Goal: Entertainment & Leisure: Browse casually

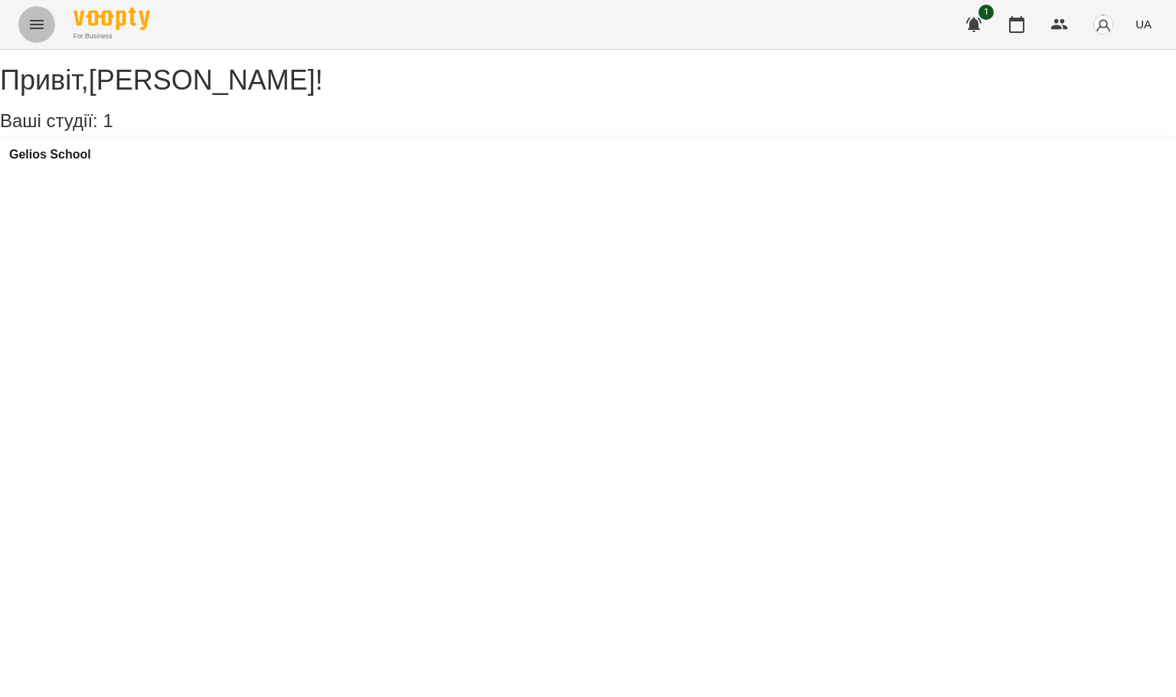
click at [51, 21] on button "Menu" at bounding box center [36, 24] width 37 height 37
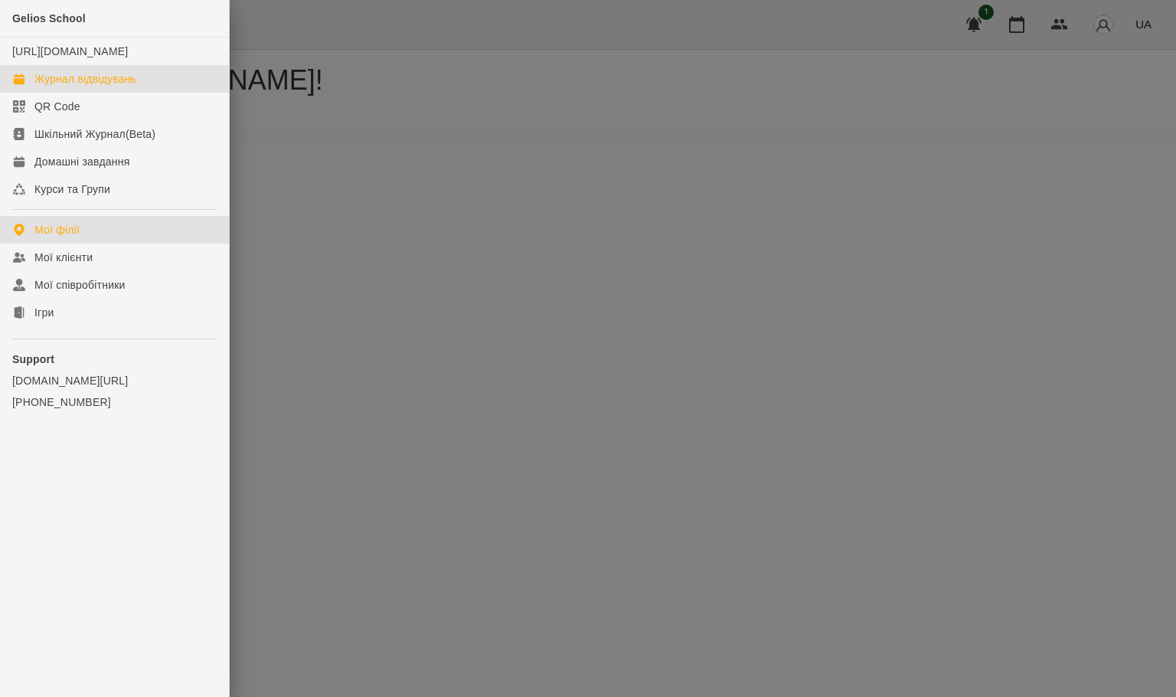
click at [90, 87] on div "Журнал відвідувань" at bounding box center [85, 78] width 102 height 15
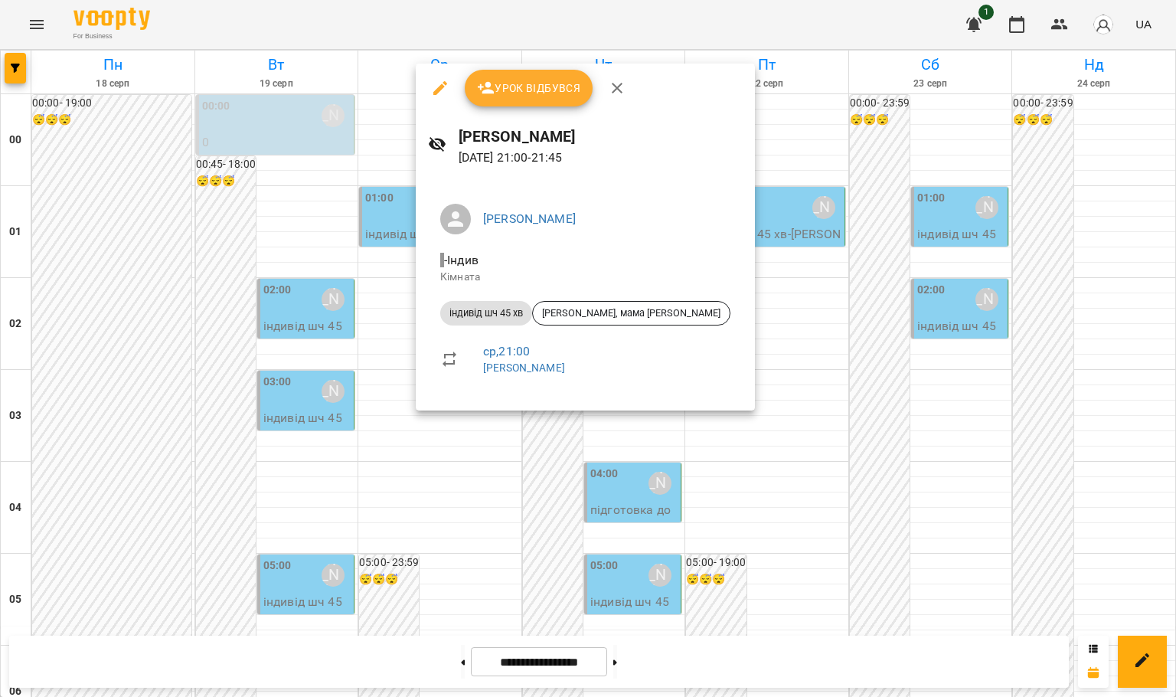
click at [1175, 398] on div at bounding box center [588, 348] width 1176 height 697
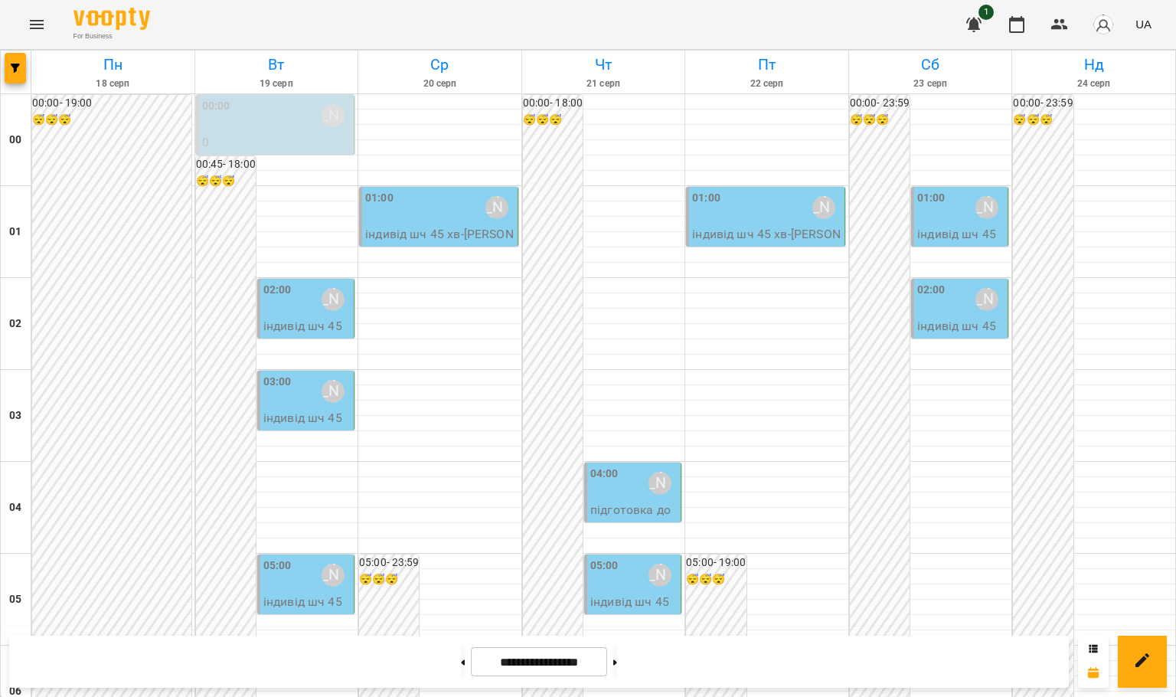
scroll to position [0, 0]
click at [287, 315] on div "02:00" at bounding box center [277, 299] width 28 height 35
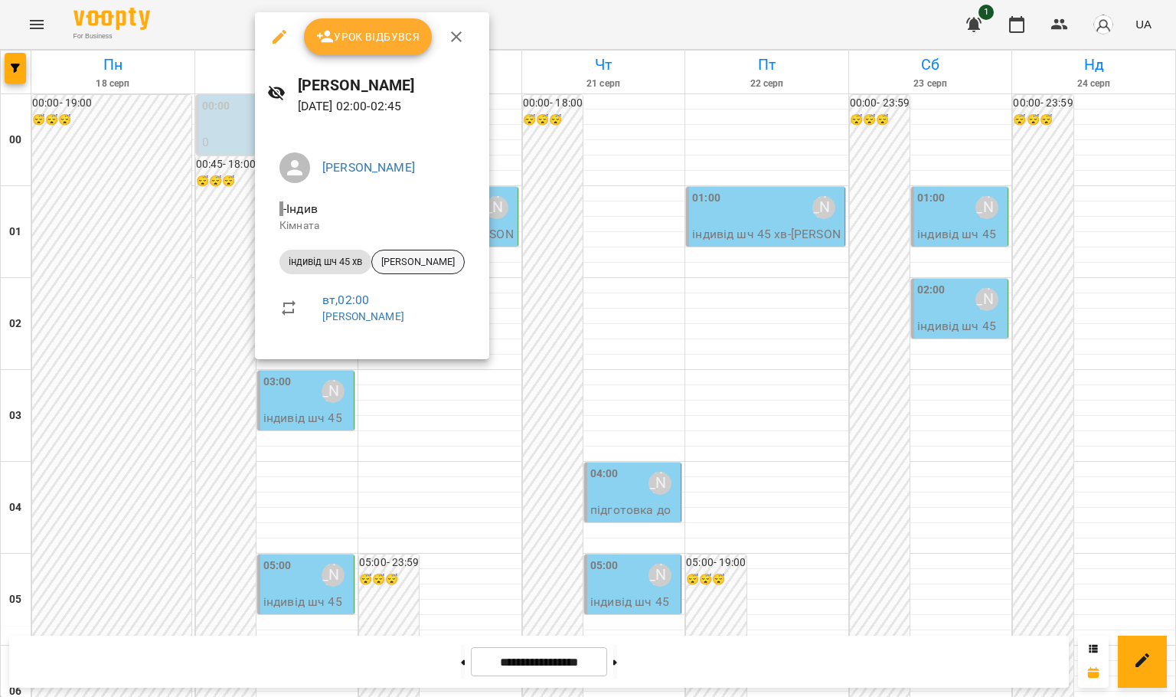
click at [439, 256] on span "[PERSON_NAME]" at bounding box center [418, 262] width 92 height 14
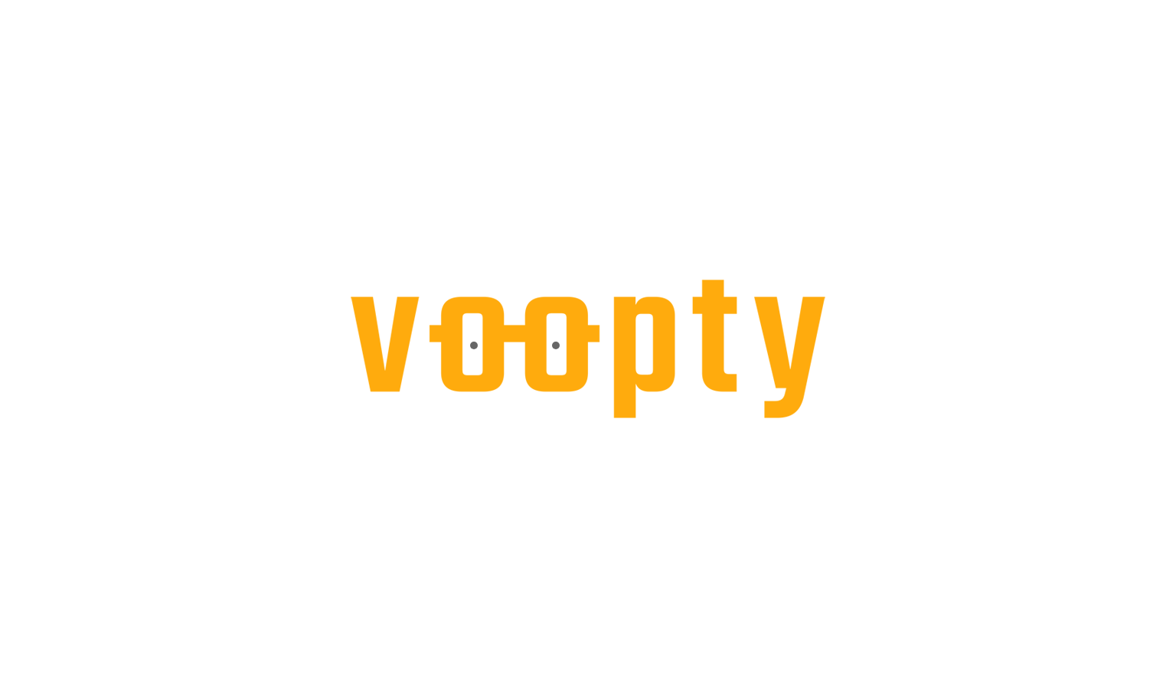
click at [685, 0] on html at bounding box center [588, 0] width 1176 height 0
drag, startPoint x: 711, startPoint y: 621, endPoint x: 720, endPoint y: 648, distance: 28.3
click at [720, 0] on div at bounding box center [588, 0] width 1176 height 0
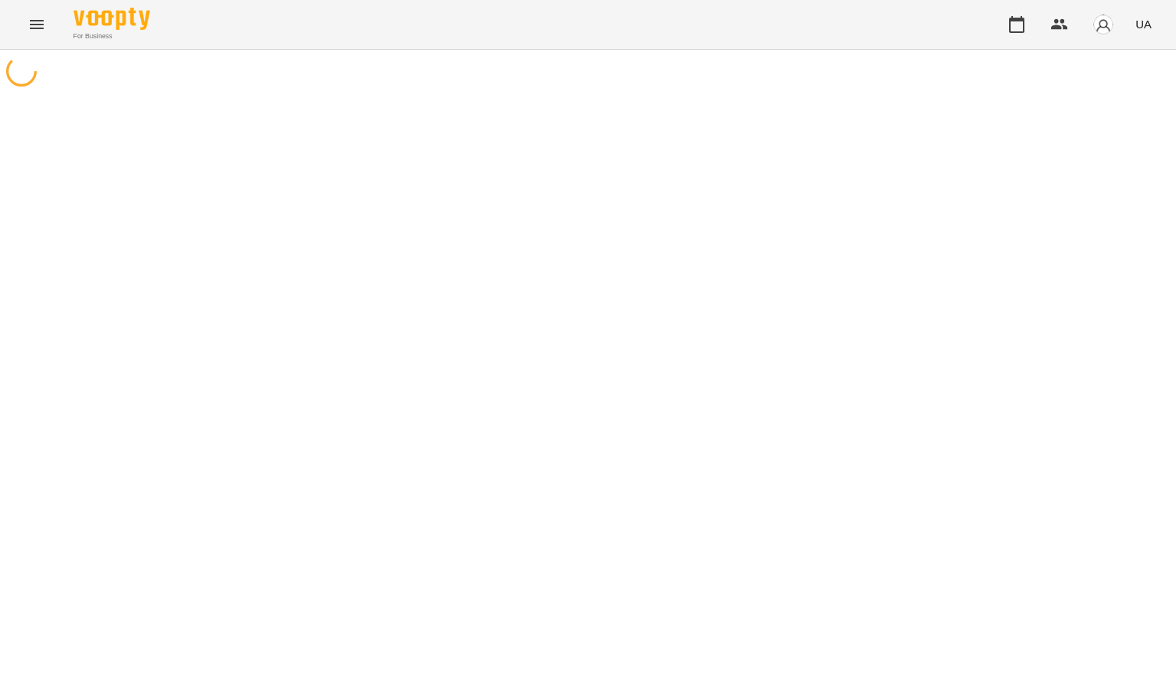
click at [48, 34] on button "Menu" at bounding box center [36, 24] width 37 height 37
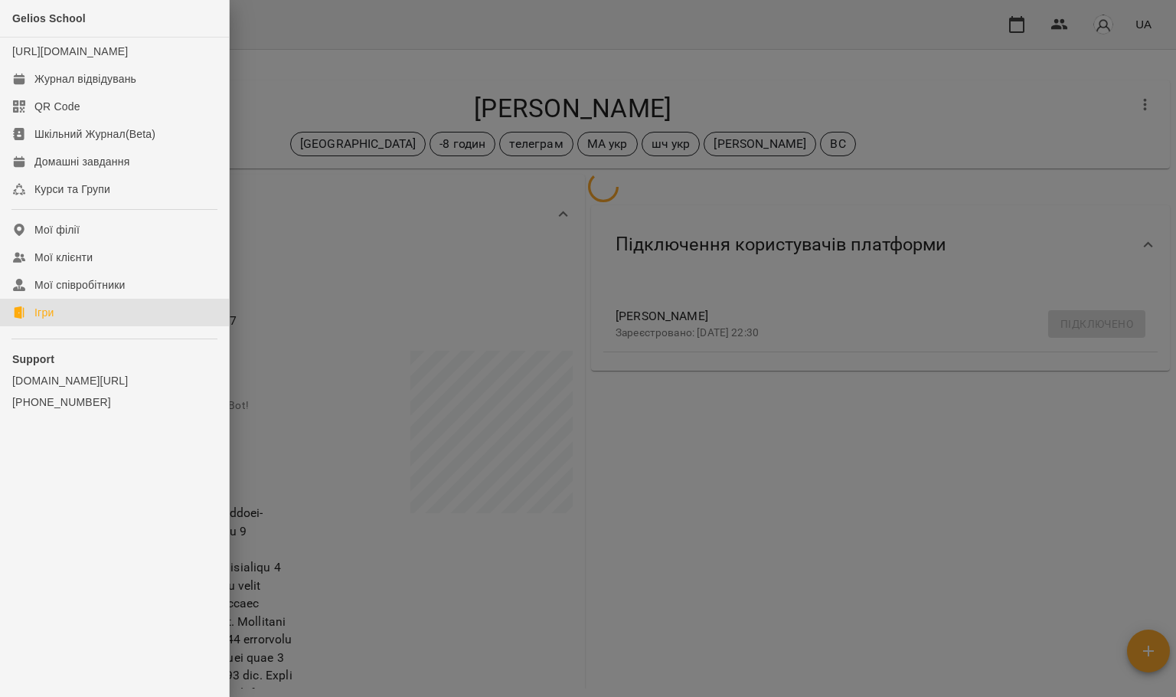
drag, startPoint x: 32, startPoint y: 326, endPoint x: 154, endPoint y: 363, distance: 127.2
click at [32, 326] on link "Ігри" at bounding box center [114, 313] width 229 height 28
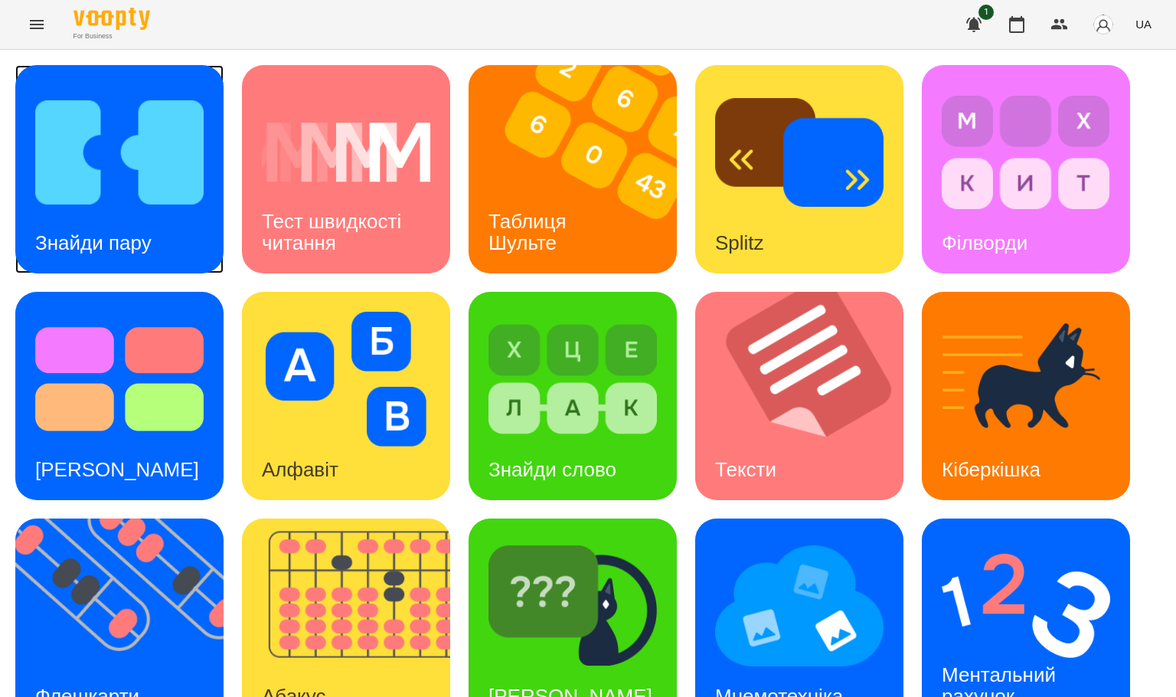
click at [178, 180] on img at bounding box center [119, 152] width 168 height 135
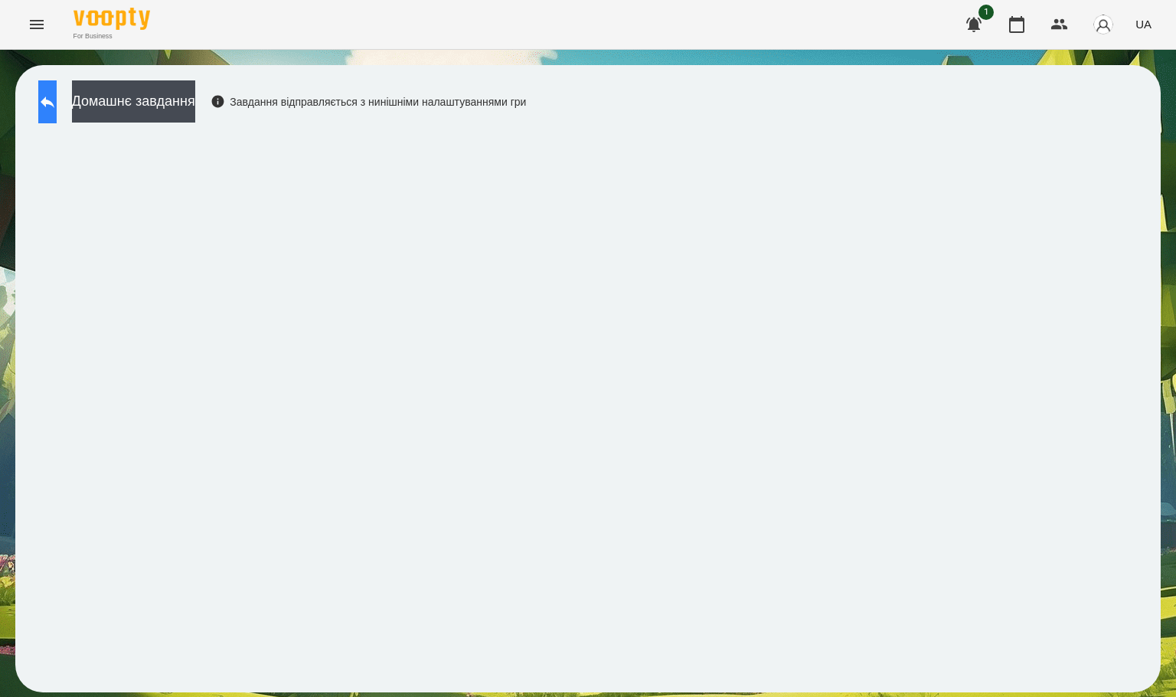
click at [57, 103] on button at bounding box center [47, 101] width 18 height 43
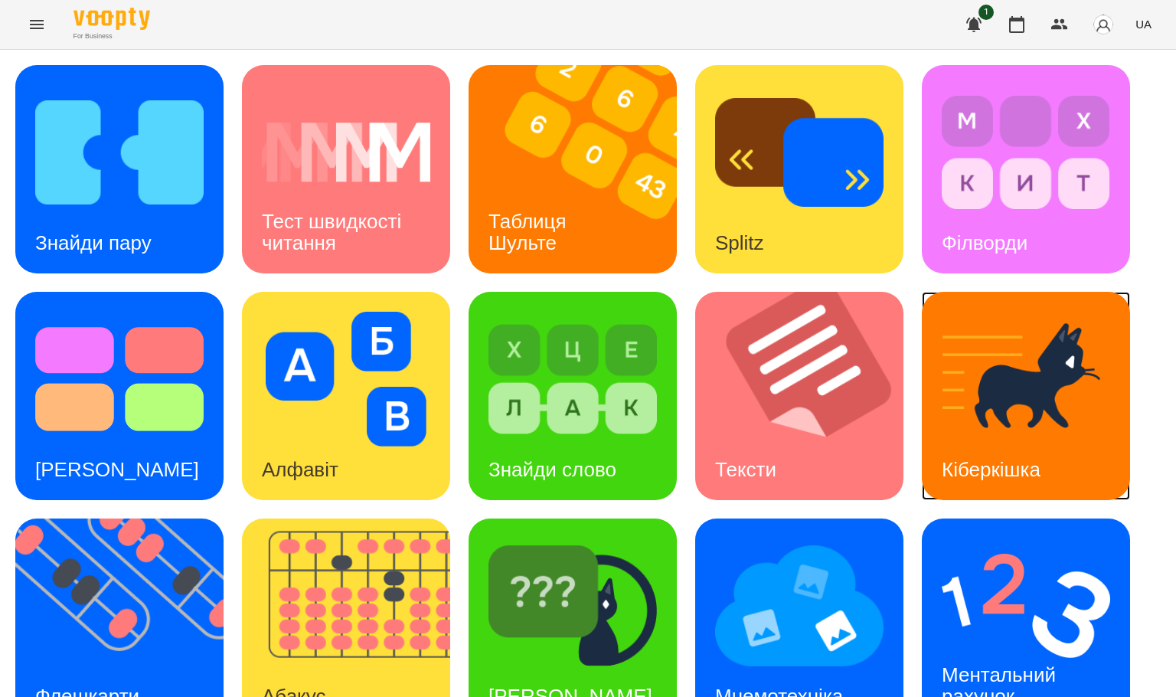
click at [1028, 407] on img at bounding box center [1026, 379] width 168 height 135
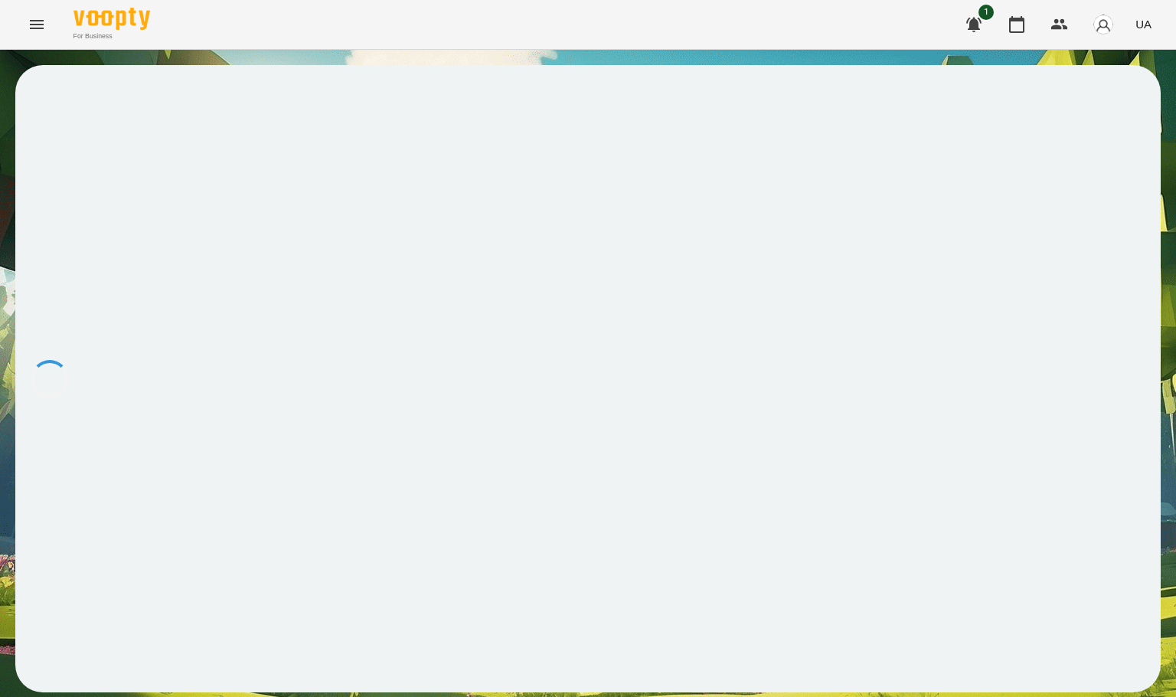
click at [33, 28] on icon "Menu" at bounding box center [37, 24] width 14 height 9
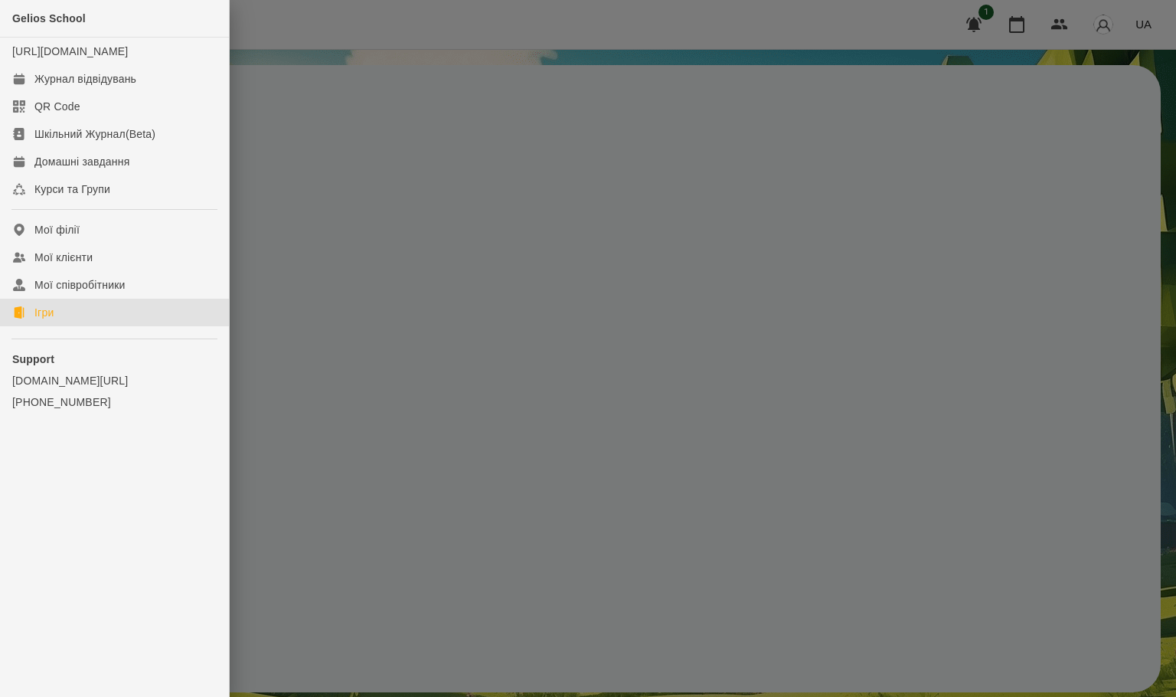
click at [78, 326] on link "Ігри" at bounding box center [114, 313] width 229 height 28
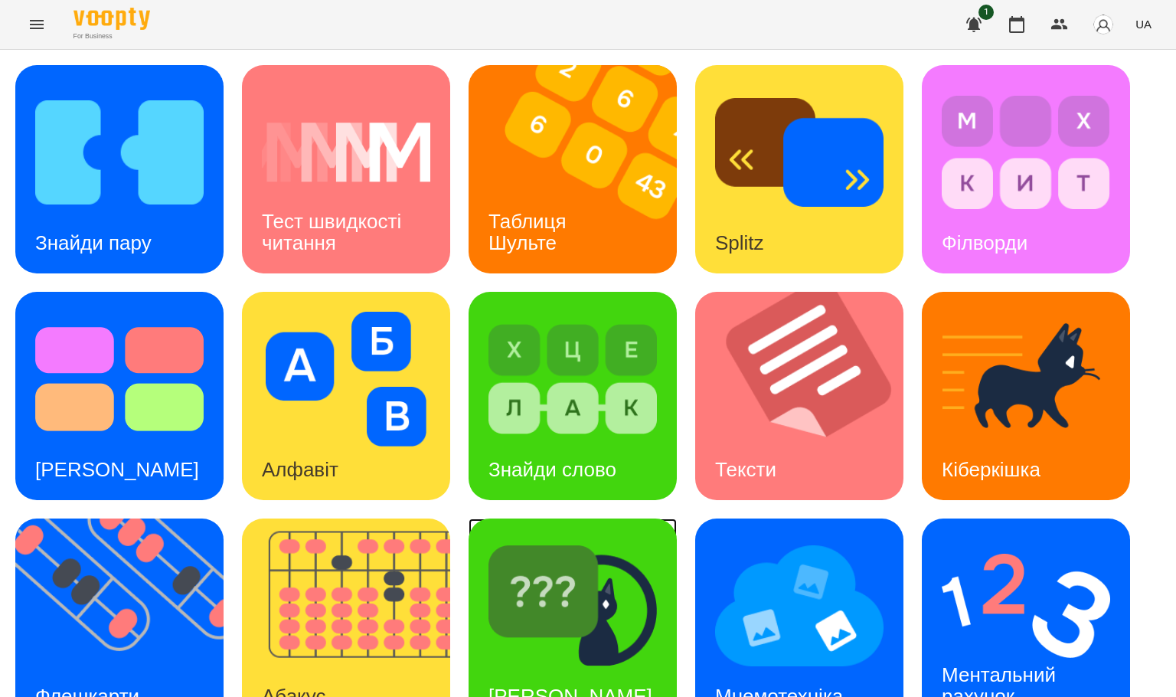
click at [525, 561] on img at bounding box center [573, 605] width 168 height 135
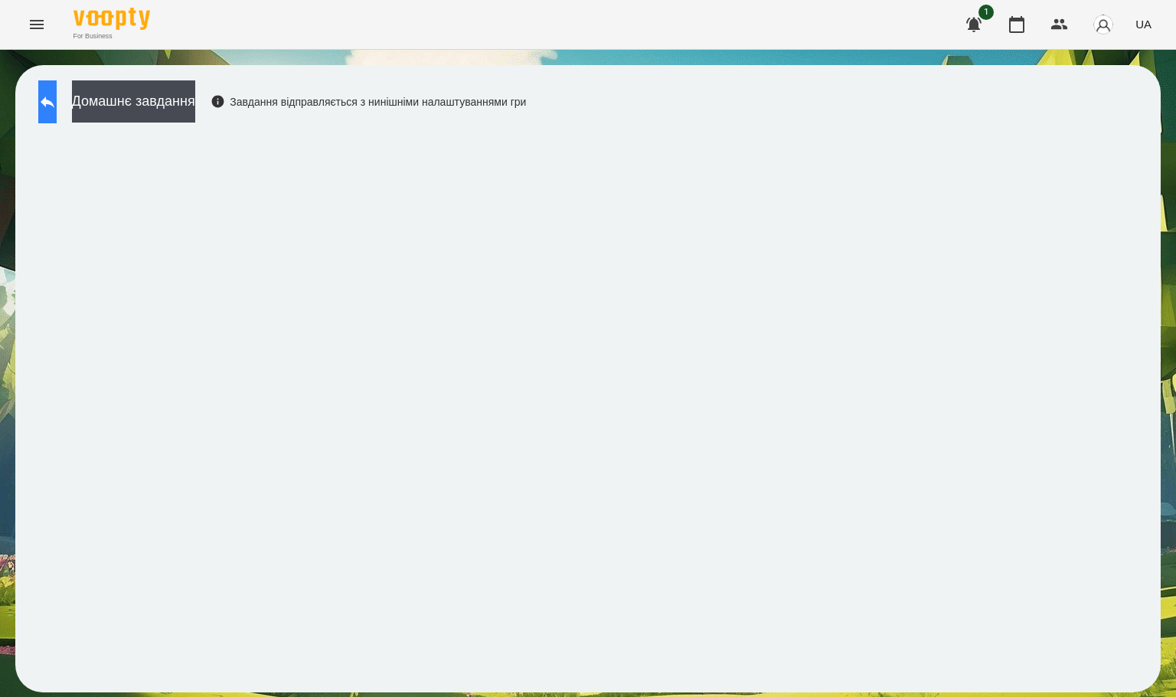
click at [57, 117] on button at bounding box center [47, 101] width 18 height 43
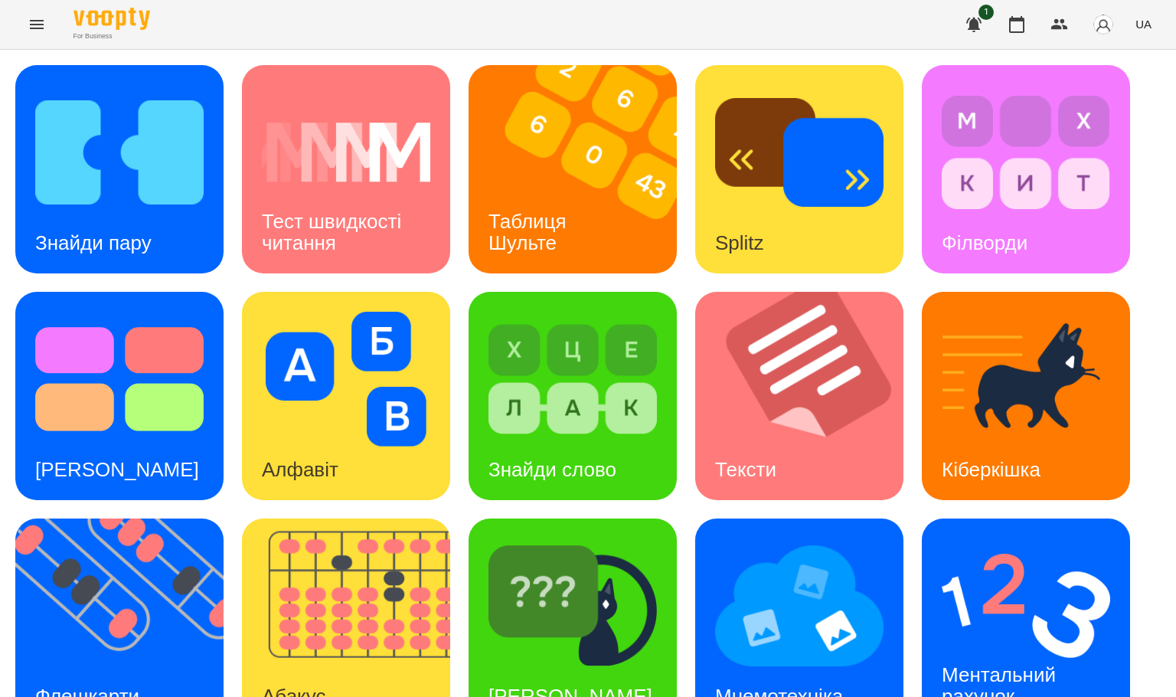
scroll to position [271, 0]
click at [487, 518] on div "Знайди Кіберкішку" at bounding box center [573, 622] width 208 height 208
